Goal: Task Accomplishment & Management: Complete application form

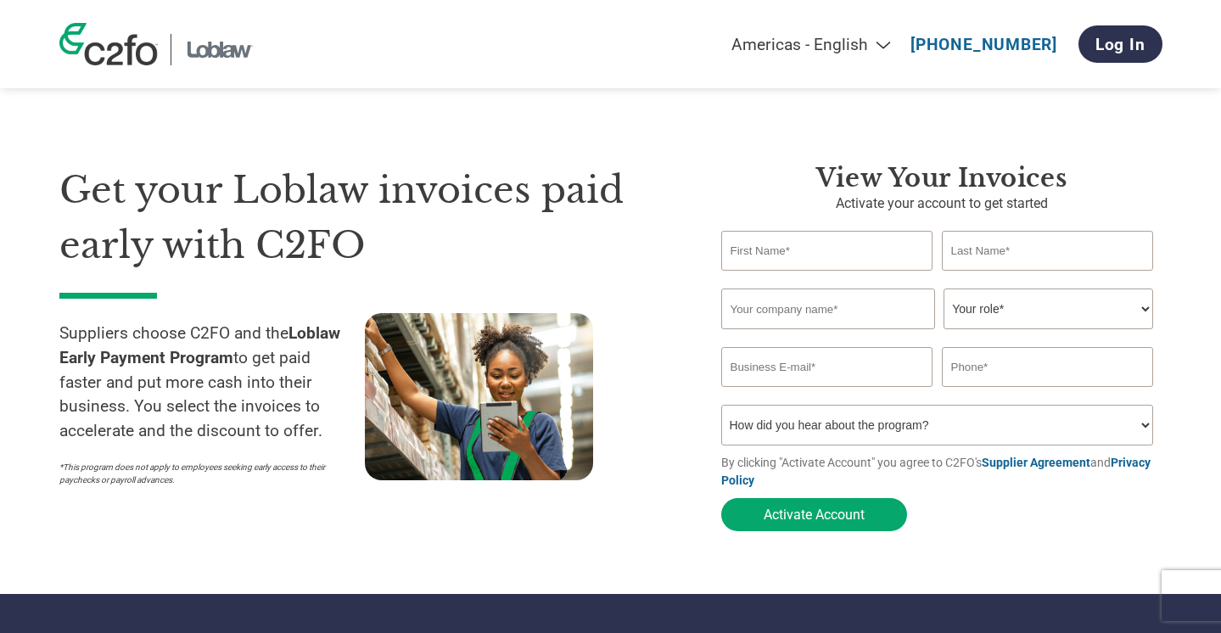
click at [651, 228] on h1 "Get your Loblaw invoices paid early with C2FO" at bounding box center [364, 217] width 611 height 109
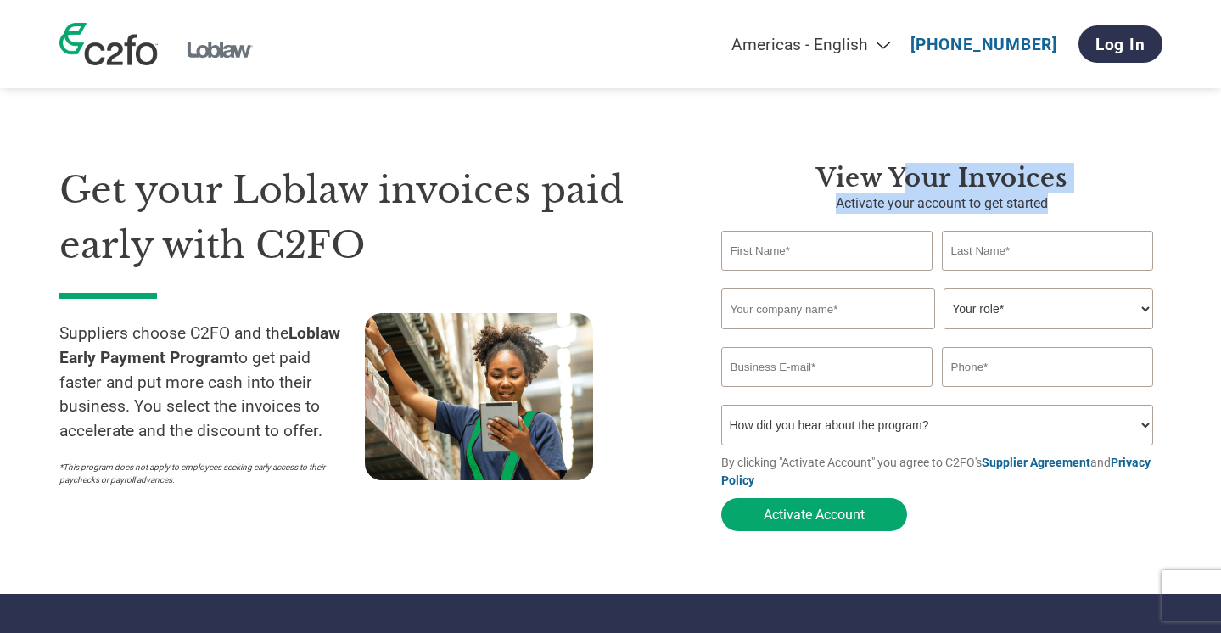
drag, startPoint x: 1011, startPoint y: 198, endPoint x: 825, endPoint y: 176, distance: 187.0
click at [896, 190] on div "View Your Invoices Activate your account to get started Invalid first name or f…" at bounding box center [941, 351] width 441 height 377
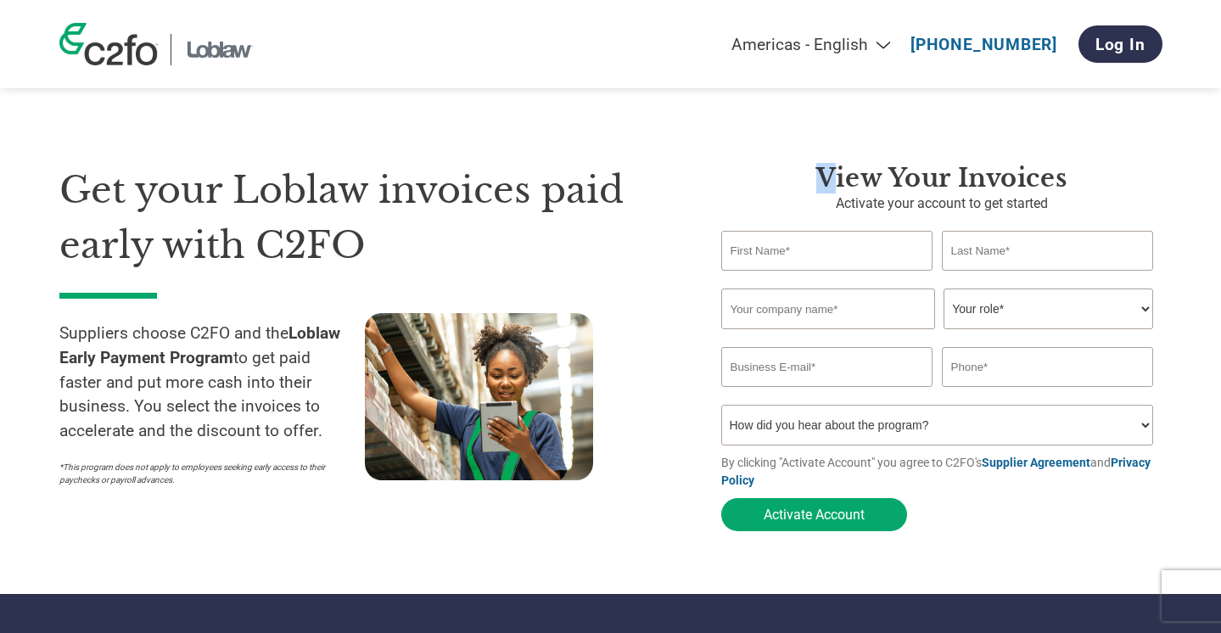
drag, startPoint x: 825, startPoint y: 176, endPoint x: 675, endPoint y: 186, distance: 150.4
click at [824, 176] on h3 "View Your Invoices" at bounding box center [941, 178] width 441 height 31
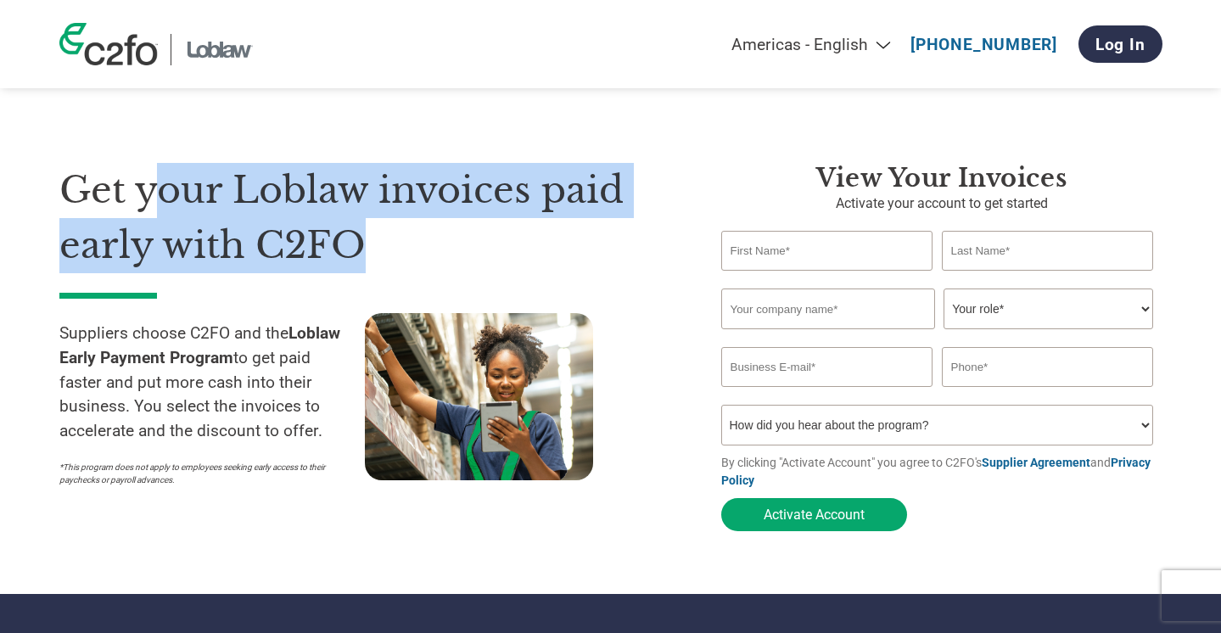
drag, startPoint x: 211, startPoint y: 189, endPoint x: 422, endPoint y: 221, distance: 213.5
click at [395, 219] on h1 "Get your Loblaw invoices paid early with C2FO" at bounding box center [364, 217] width 611 height 109
click at [422, 221] on h1 "Get your Loblaw invoices paid early with C2FO" at bounding box center [364, 217] width 611 height 109
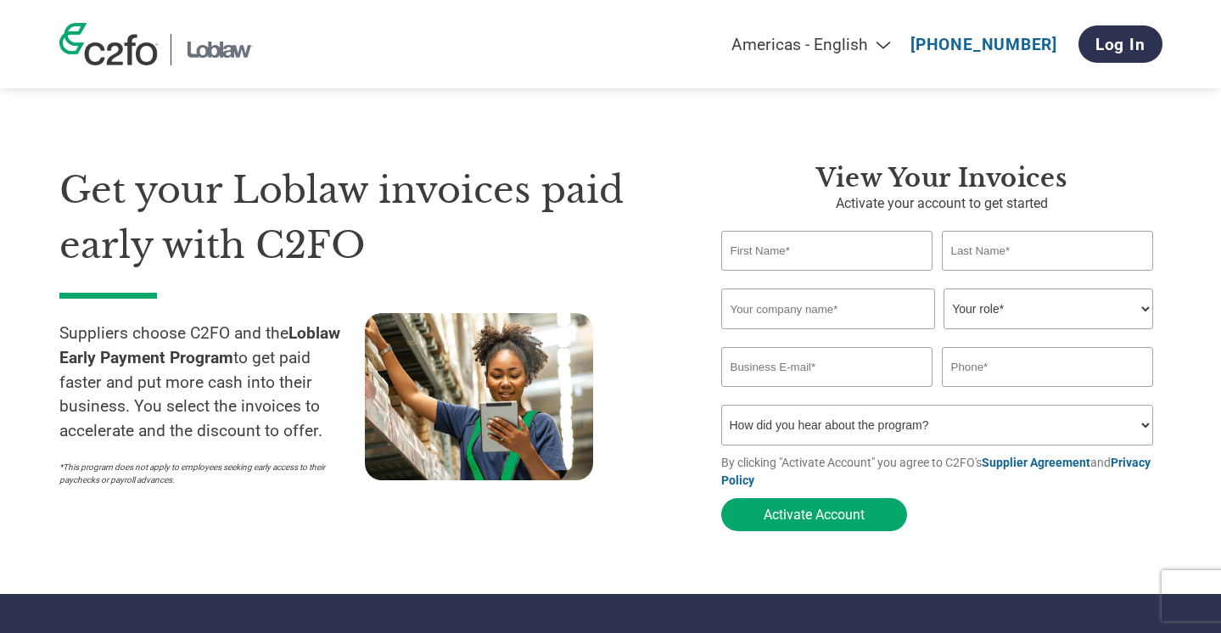
drag, startPoint x: 455, startPoint y: 252, endPoint x: 386, endPoint y: 238, distance: 71.0
click at [386, 238] on h1 "Get your Loblaw invoices paid early with C2FO" at bounding box center [364, 217] width 611 height 109
click at [260, 205] on h1 "Get your Loblaw invoices paid early with C2FO" at bounding box center [364, 217] width 611 height 109
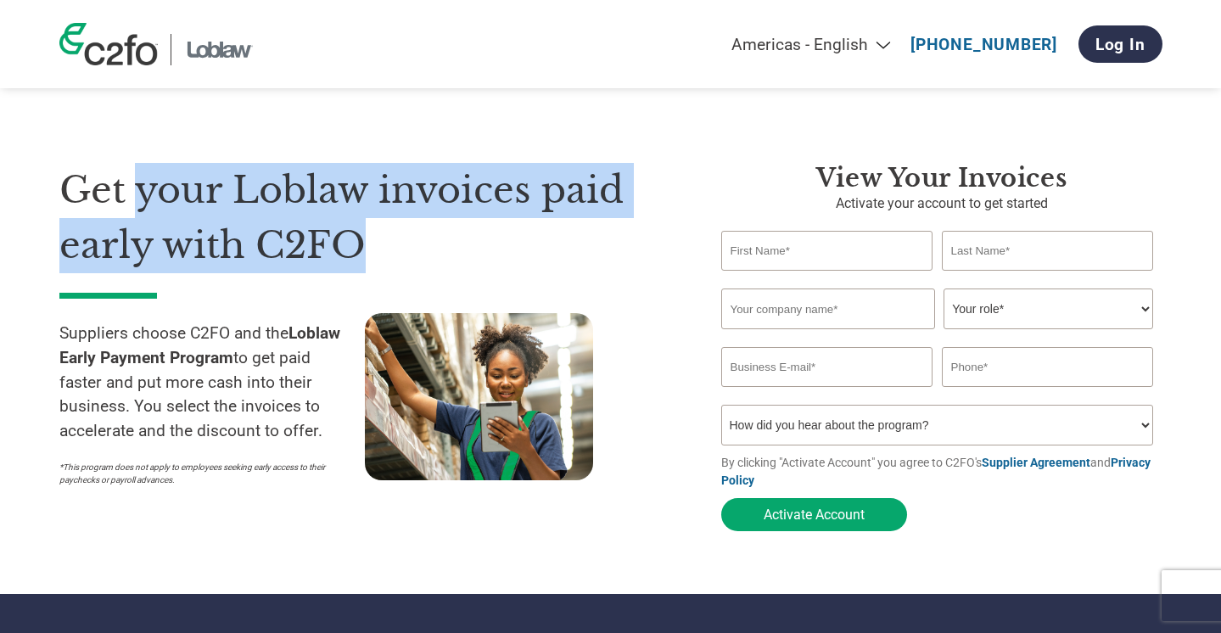
drag, startPoint x: 144, startPoint y: 207, endPoint x: 315, endPoint y: 287, distance: 188.2
click at [286, 281] on div "Get your Loblaw invoices paid early with C2FO Suppliers choose C2FO and the Lob…" at bounding box center [377, 351] width 636 height 377
click at [328, 215] on h1 "Get your Loblaw invoices paid early with C2FO" at bounding box center [364, 217] width 611 height 109
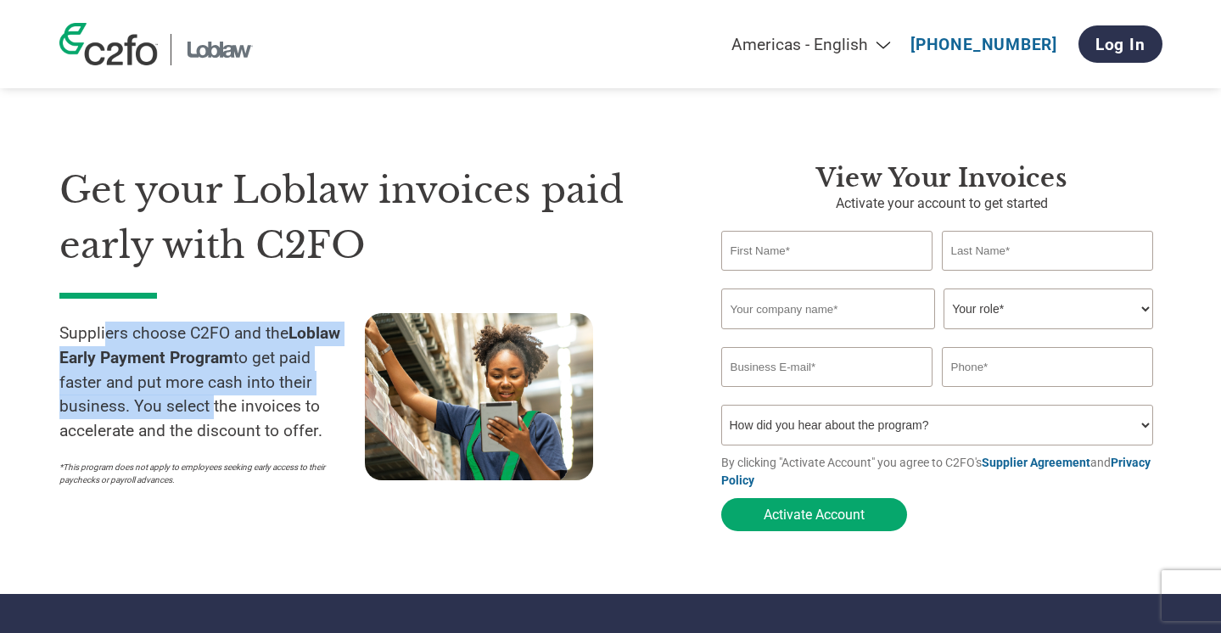
drag, startPoint x: 108, startPoint y: 327, endPoint x: 214, endPoint y: 404, distance: 130.7
click at [213, 403] on p "Suppliers choose C2FO and the Loblaw Early Payment Program to get paid faster a…" at bounding box center [211, 382] width 305 height 122
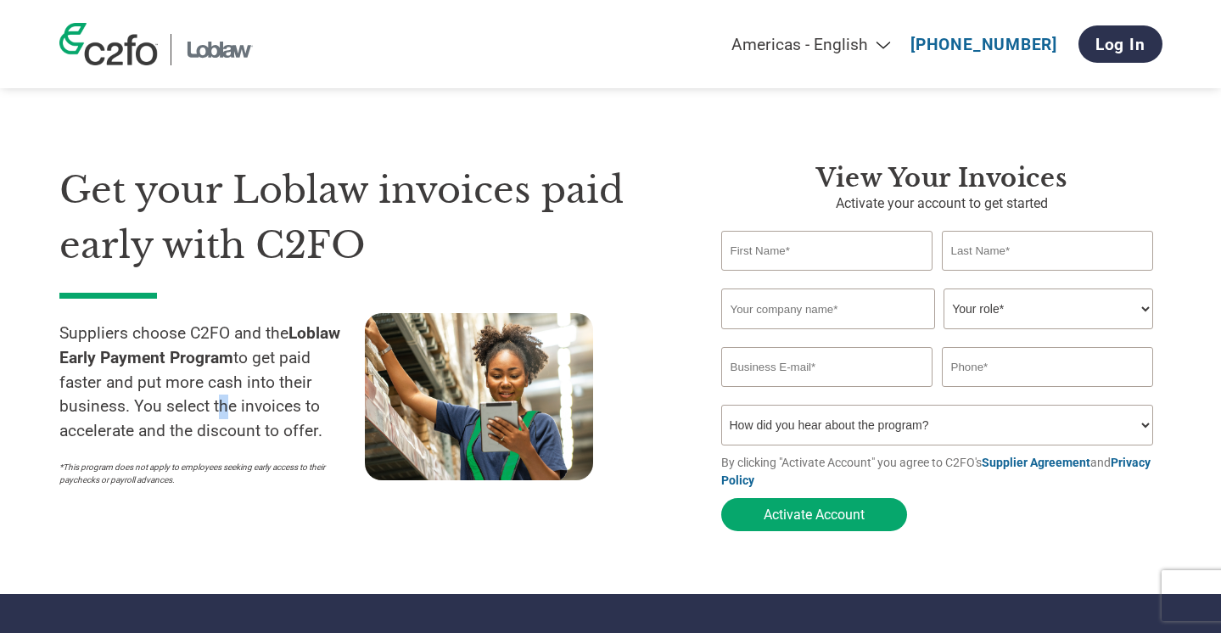
drag, startPoint x: 214, startPoint y: 404, endPoint x: 247, endPoint y: 430, distance: 42.3
click at [215, 405] on p "Suppliers choose C2FO and the Loblaw Early Payment Program to get paid faster a…" at bounding box center [211, 382] width 305 height 122
drag, startPoint x: 228, startPoint y: 419, endPoint x: 198, endPoint y: 393, distance: 40.3
click at [222, 414] on p "Suppliers choose C2FO and the Loblaw Early Payment Program to get paid faster a…" at bounding box center [211, 382] width 305 height 122
click at [172, 367] on p "Suppliers choose C2FO and the Loblaw Early Payment Program to get paid faster a…" at bounding box center [211, 382] width 305 height 122
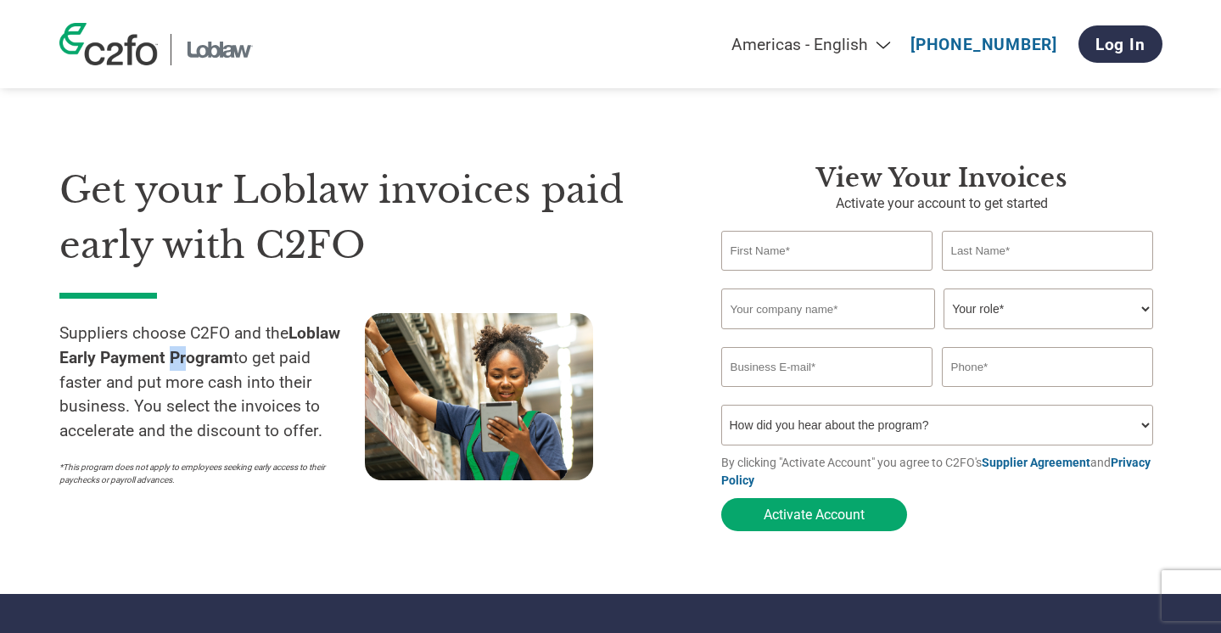
drag, startPoint x: 164, startPoint y: 347, endPoint x: 265, endPoint y: 394, distance: 111.2
click at [220, 376] on p "Suppliers choose C2FO and the Loblaw Early Payment Program to get paid faster a…" at bounding box center [211, 382] width 305 height 122
click at [634, 389] on div at bounding box center [517, 404] width 305 height 182
click at [842, 221] on div "View Your Invoices Activate your account to get started Invalid first name or f…" at bounding box center [941, 351] width 441 height 377
type input "Rohan"
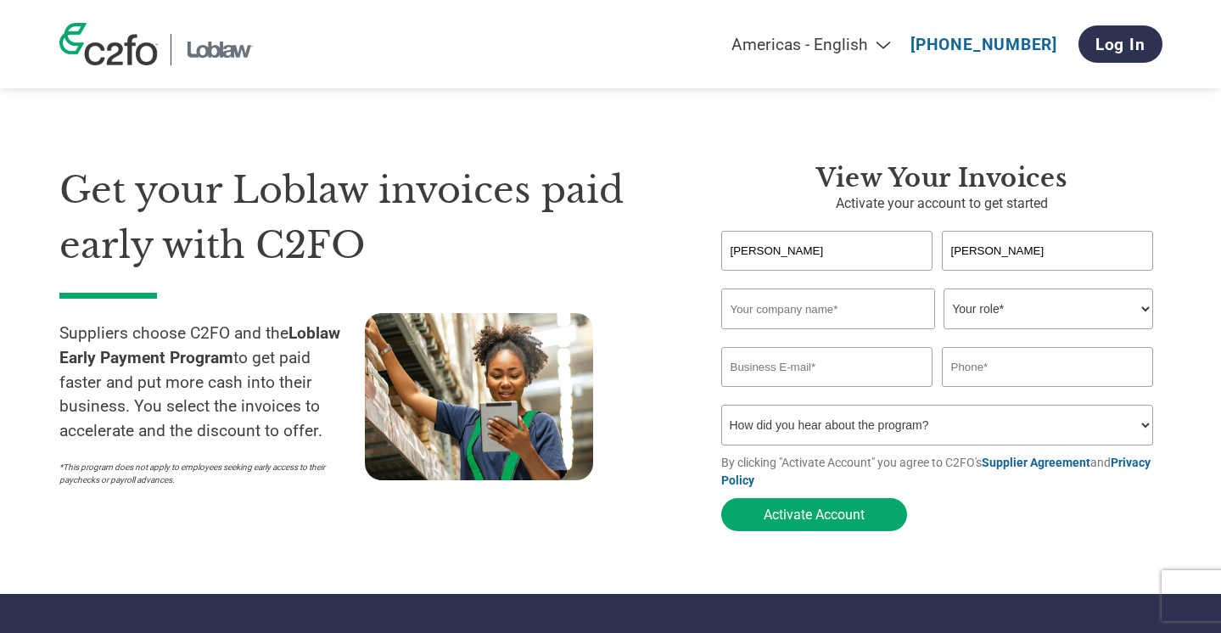
type input "Taneja"
type input "Punjab Milk Foods Inc."
select select "FINANCE_DIRECTOR"
type input "rohan@nanakfoods.com"
type input "604-970-1570"
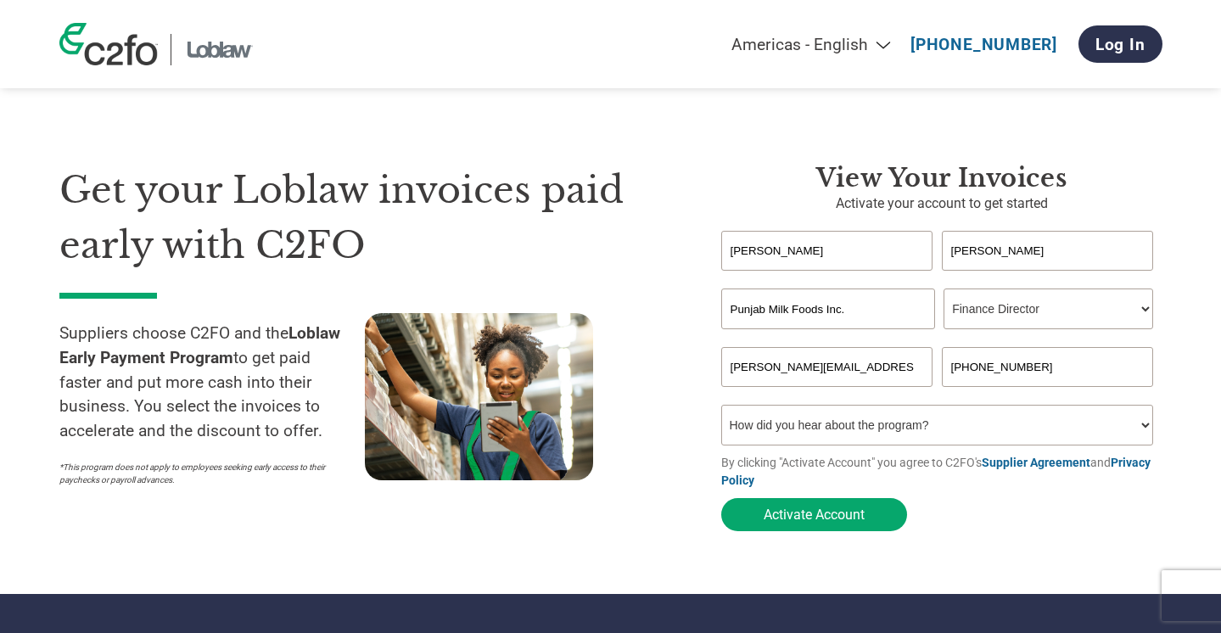
select select "Family/Friend/Acquaintance"
click at [679, 414] on div "Get your Loblaw invoices paid early with C2FO Suppliers choose C2FO and the Lob…" at bounding box center [377, 351] width 636 height 377
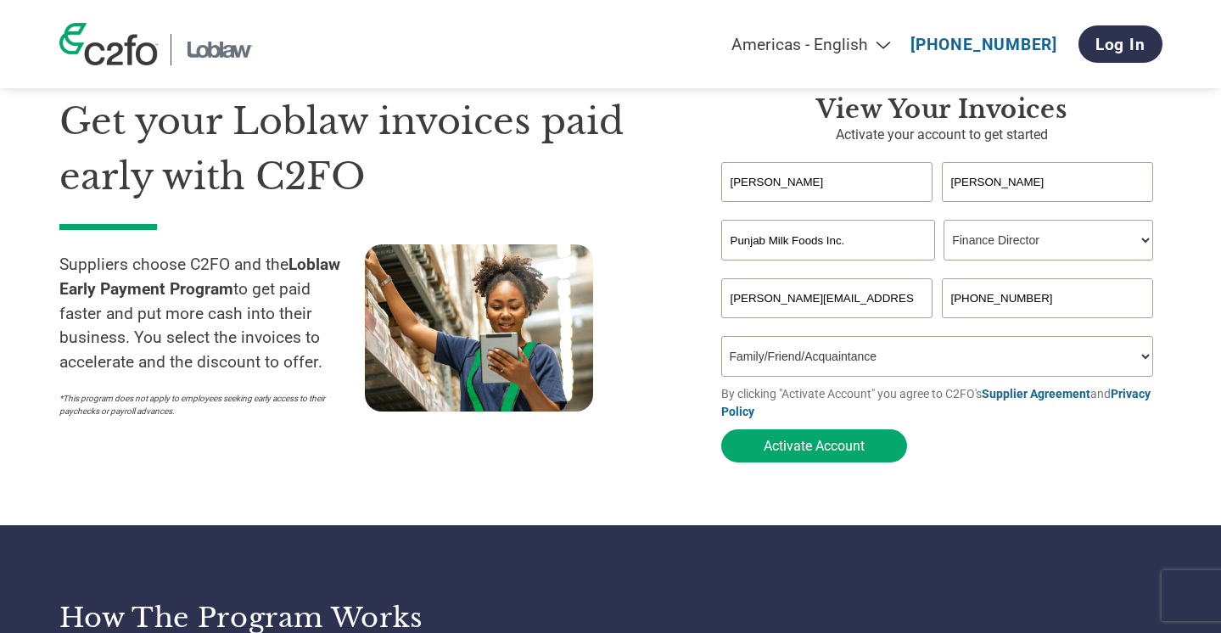
click at [651, 422] on div "Get your Loblaw invoices paid early with C2FO Suppliers choose C2FO and the Lob…" at bounding box center [377, 282] width 636 height 377
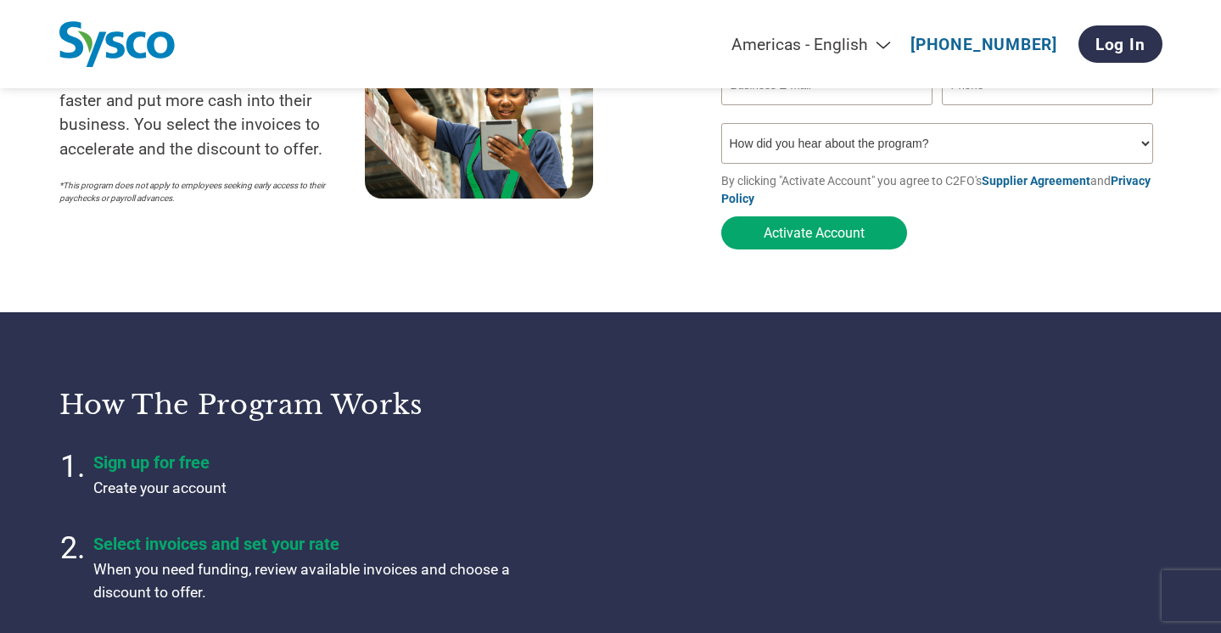
scroll to position [11, 0]
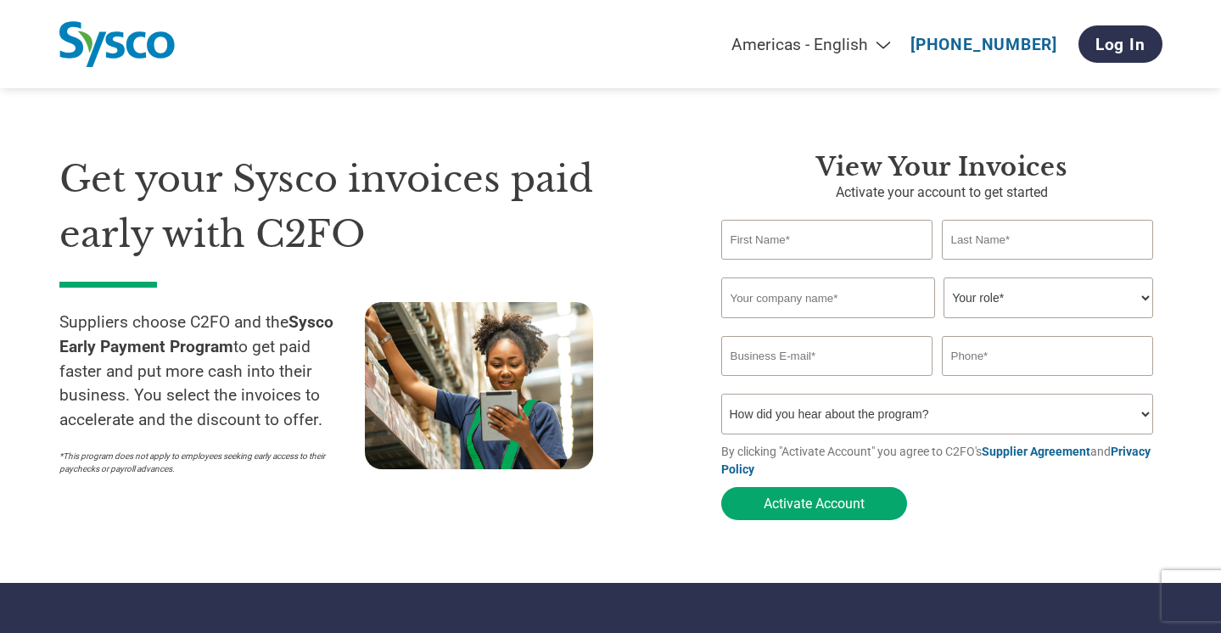
click at [388, 91] on div "Get your Sysco invoices paid early with C2FO Suppliers choose C2FO and the Sysc…" at bounding box center [610, 306] width 1103 height 444
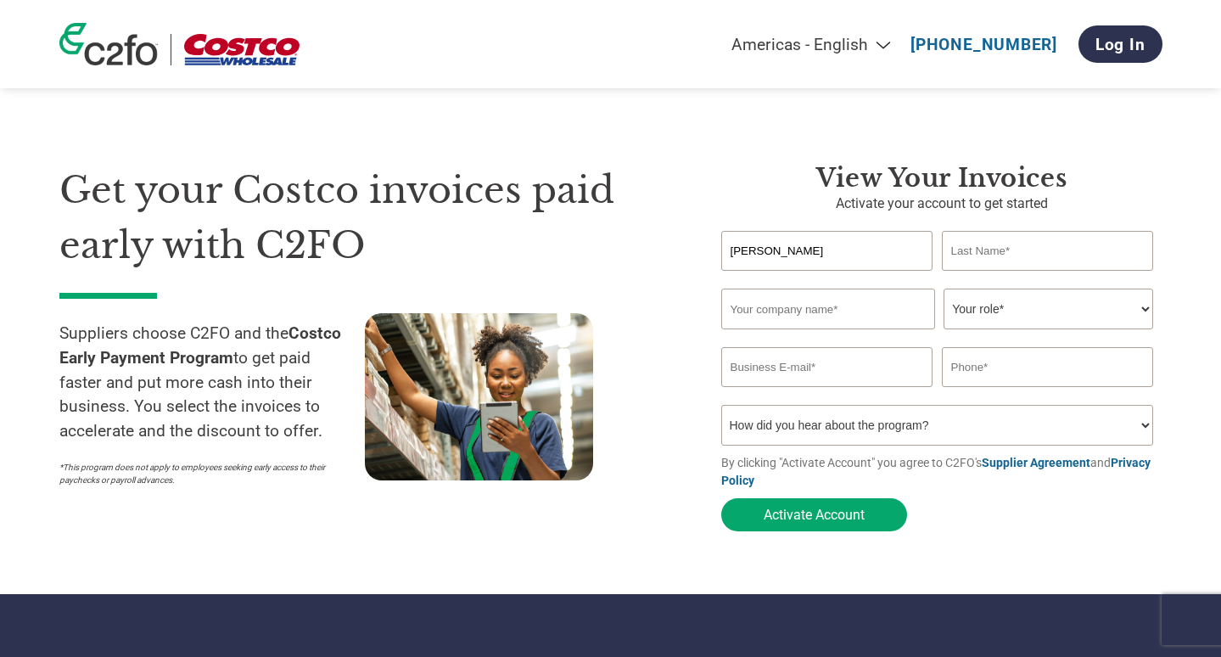
type input "Rohan"
type input "Taneja"
type input "Punjab Milk Foods Inc."
select select "FINANCE_DIRECTOR"
drag, startPoint x: 1039, startPoint y: 314, endPoint x: 818, endPoint y: 369, distance: 228.2
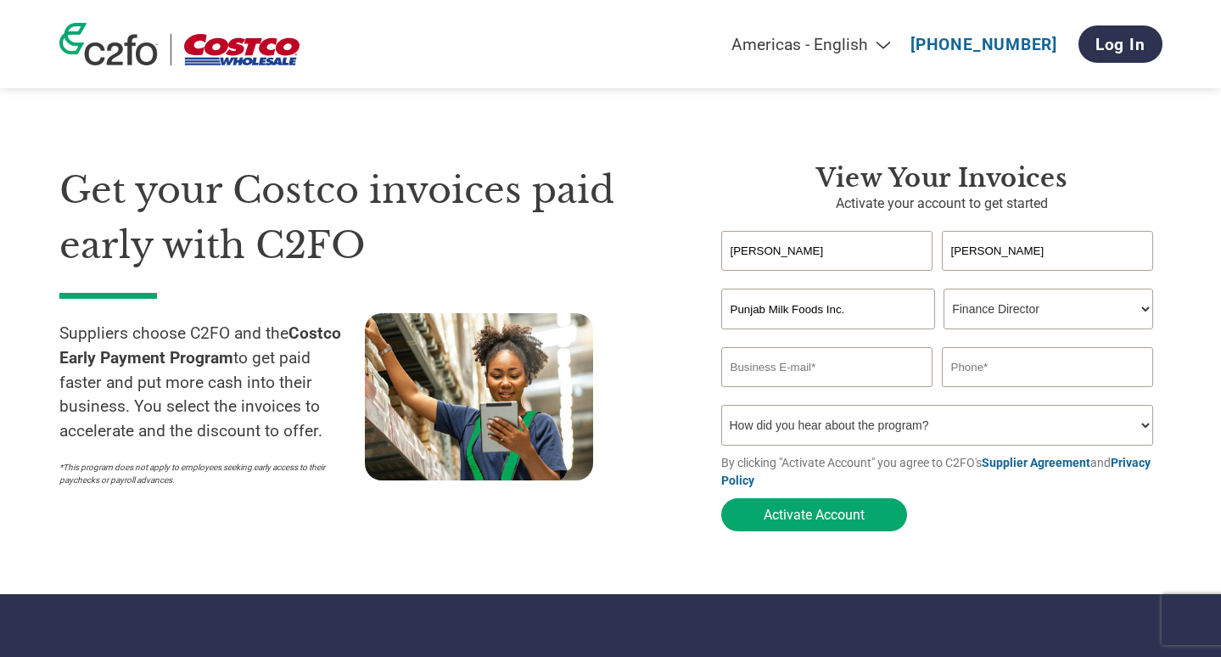
click at [818, 369] on form "Rohan Taneja Invalid first name or first name is too long Invalid last name or …" at bounding box center [941, 385] width 441 height 309
type input "rohan@nanakfoods.com"
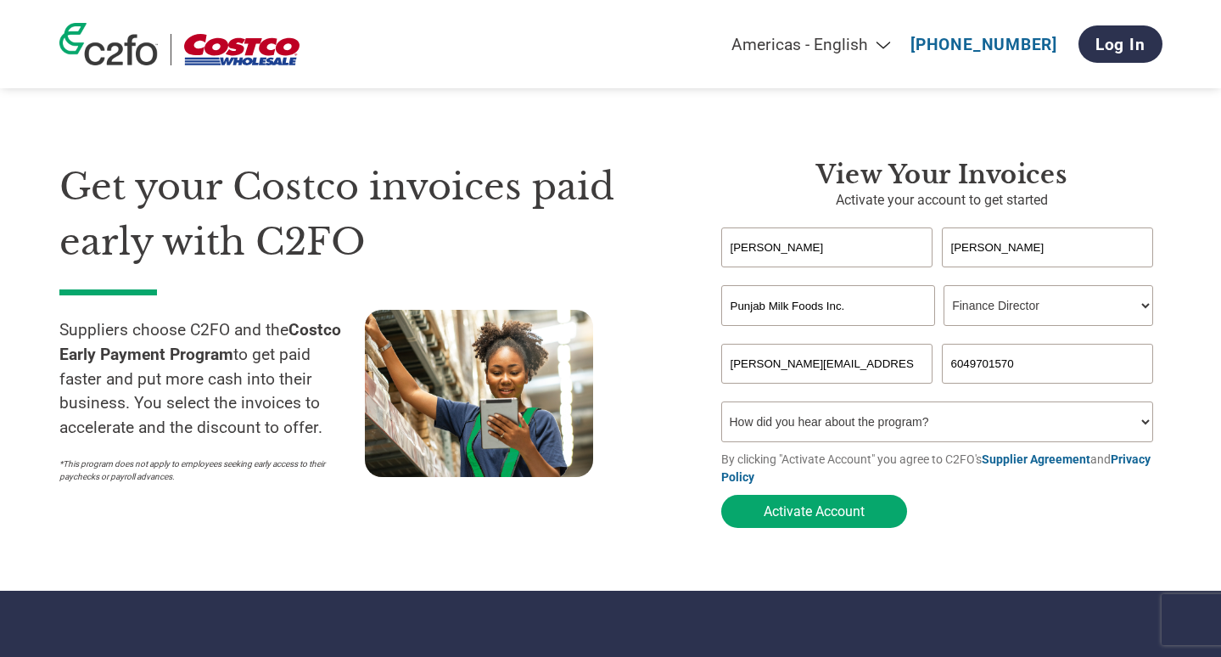
type input "6049701570"
select select "Family/Friend/Acquaintance"
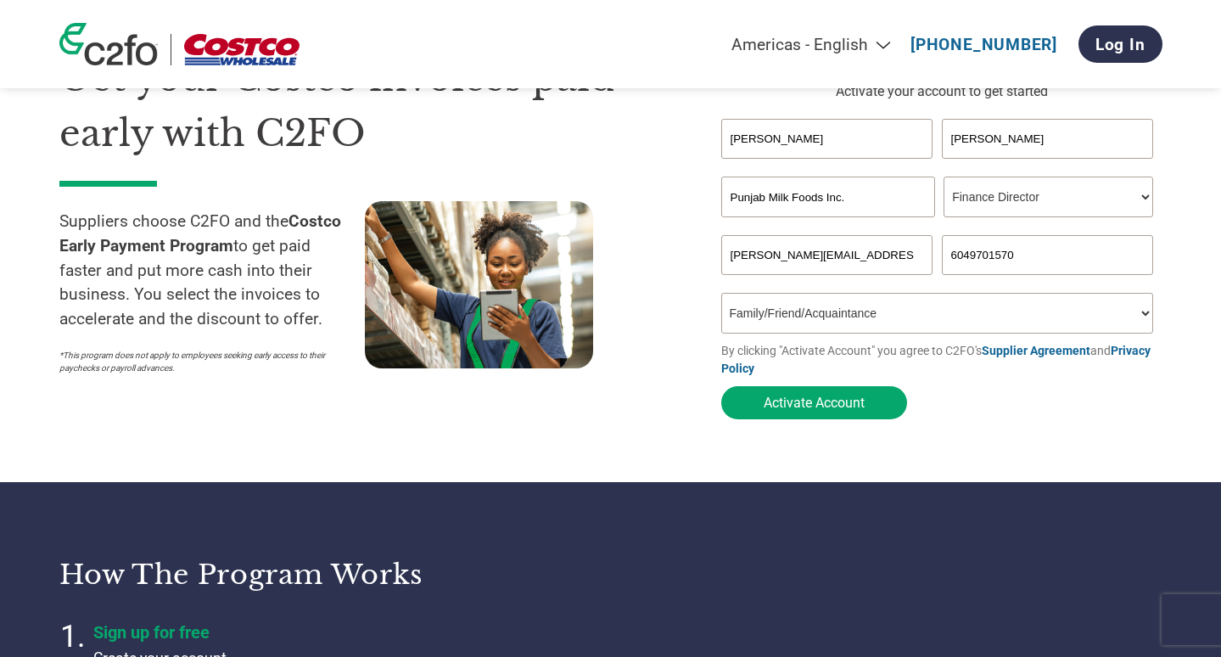
scroll to position [0, 0]
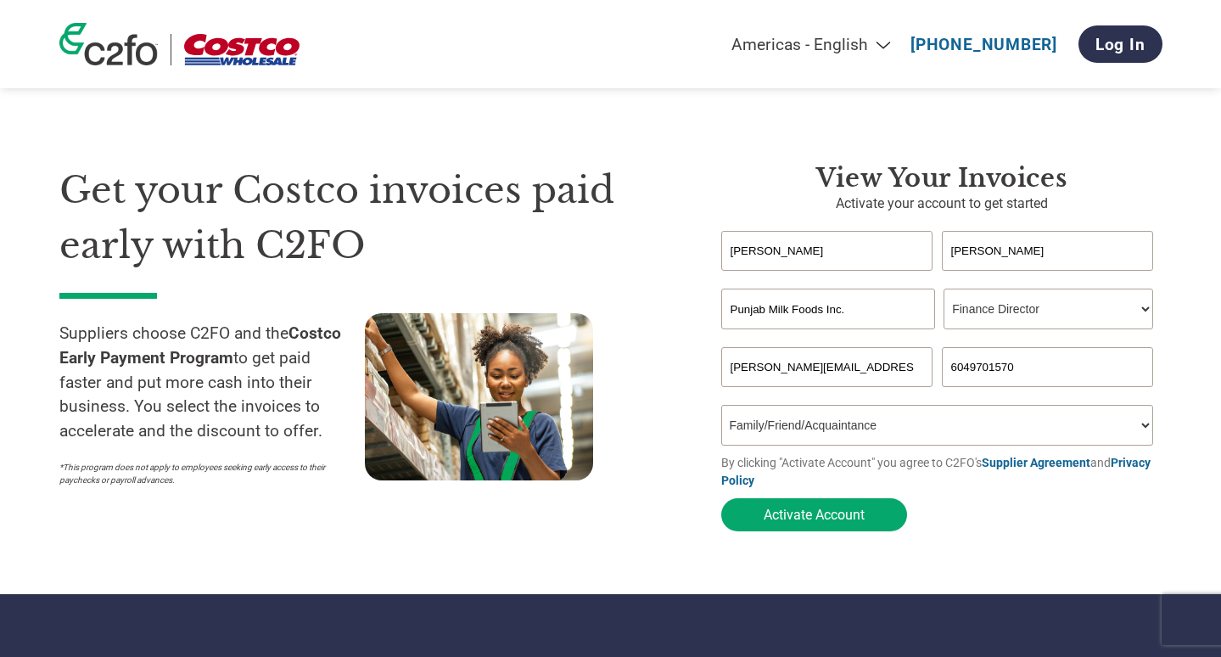
click at [672, 263] on div "Get your Costco invoices paid early with C2FO Suppliers choose C2FO and the Cos…" at bounding box center [377, 351] width 636 height 377
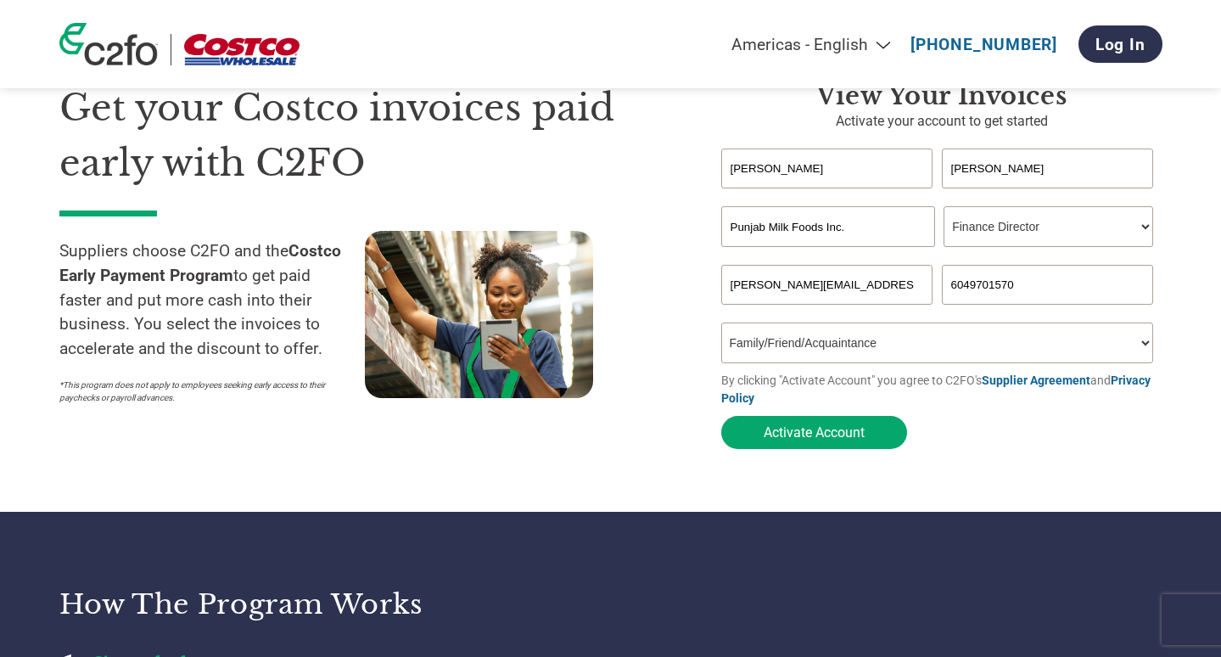
scroll to position [48, 0]
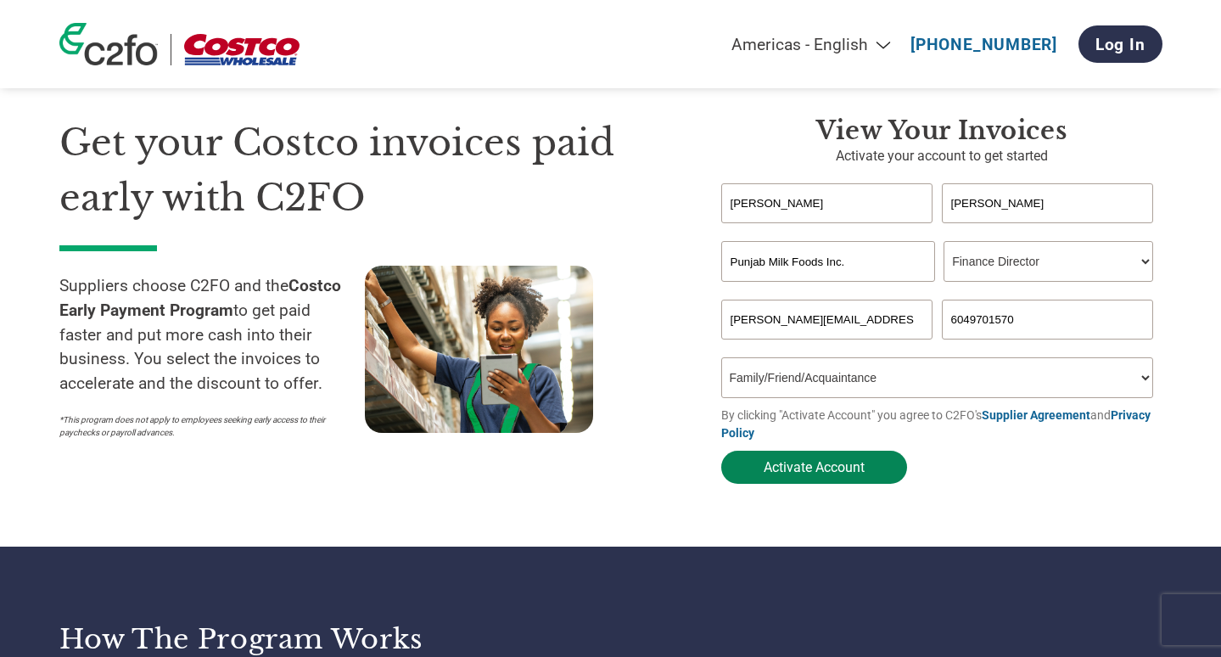
click at [819, 474] on button "Activate Account" at bounding box center [814, 466] width 186 height 33
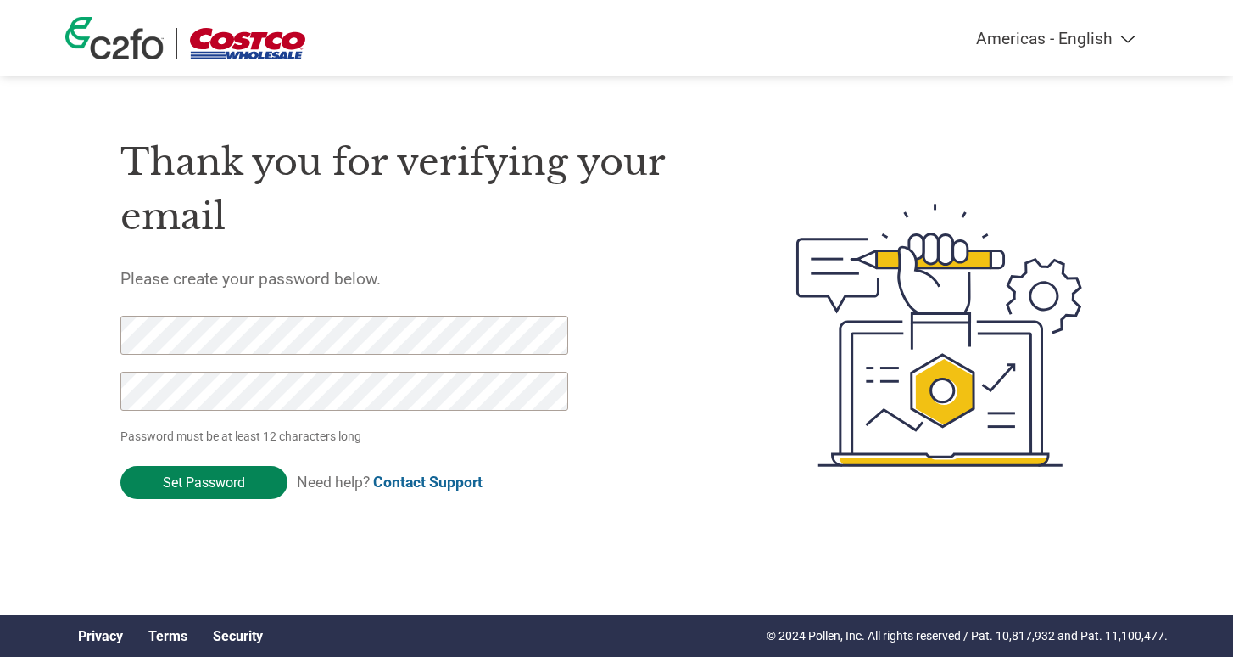
click at [210, 477] on input "Set Password" at bounding box center [203, 482] width 167 height 33
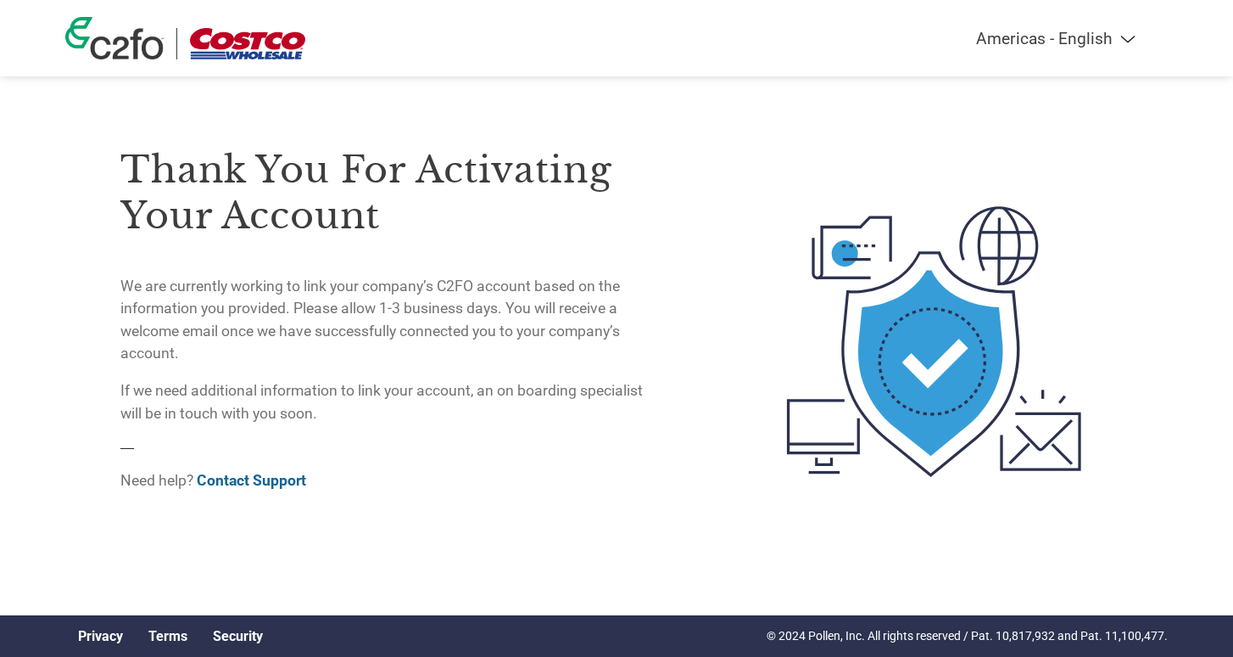
click at [350, 267] on div "Thank you for activating your account We are currently working to link your com…" at bounding box center [388, 285] width 536 height 277
drag, startPoint x: 221, startPoint y: 338, endPoint x: 337, endPoint y: 375, distance: 121.8
click at [321, 371] on div "Thank you for activating your account We are currently working to link your com…" at bounding box center [388, 285] width 536 height 277
click at [357, 379] on p "If we need additional information to link your account, an on boarding speciali…" at bounding box center [388, 401] width 536 height 45
click at [232, 125] on div "Thank you for activating your account We are currently working to link your com…" at bounding box center [388, 308] width 536 height 396
